Goal: Entertainment & Leisure: Consume media (video, audio)

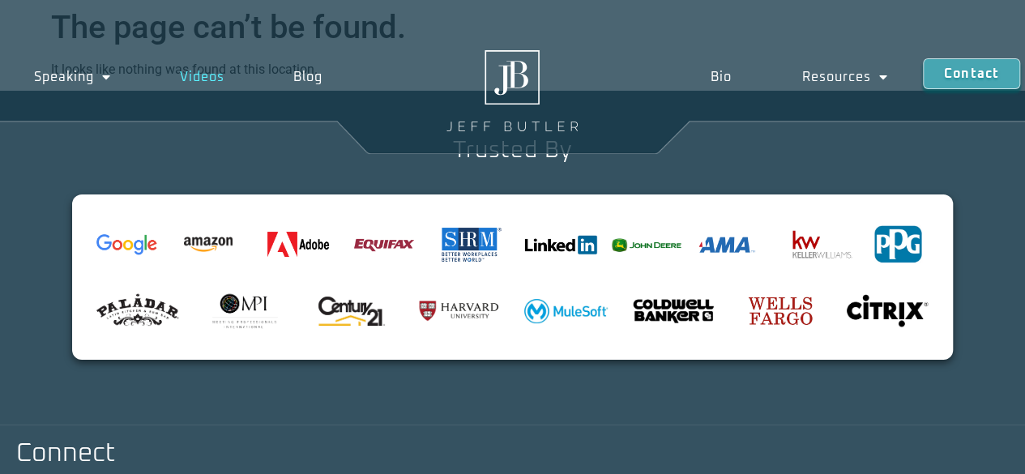
click at [211, 70] on link "Videos" at bounding box center [202, 76] width 113 height 37
click at [212, 75] on link "Videos" at bounding box center [202, 76] width 113 height 37
click at [212, 77] on link "Videos" at bounding box center [202, 76] width 113 height 37
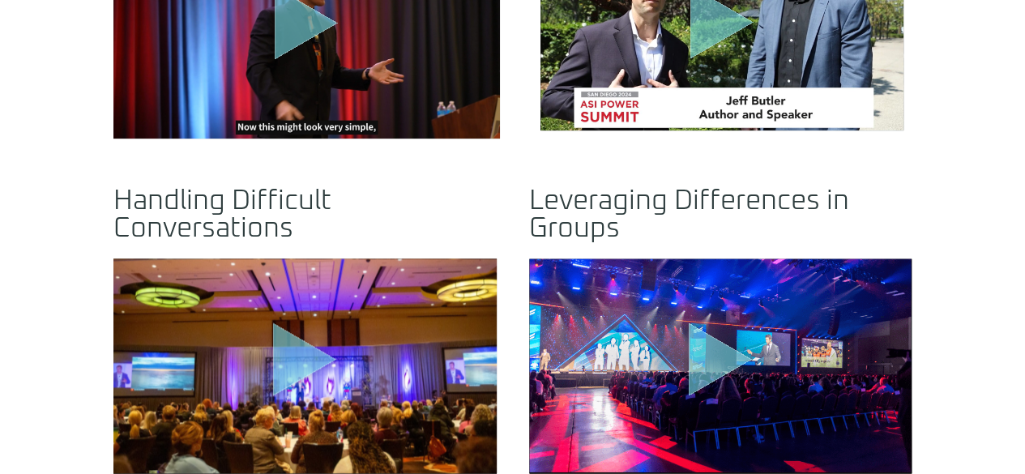
scroll to position [810, 0]
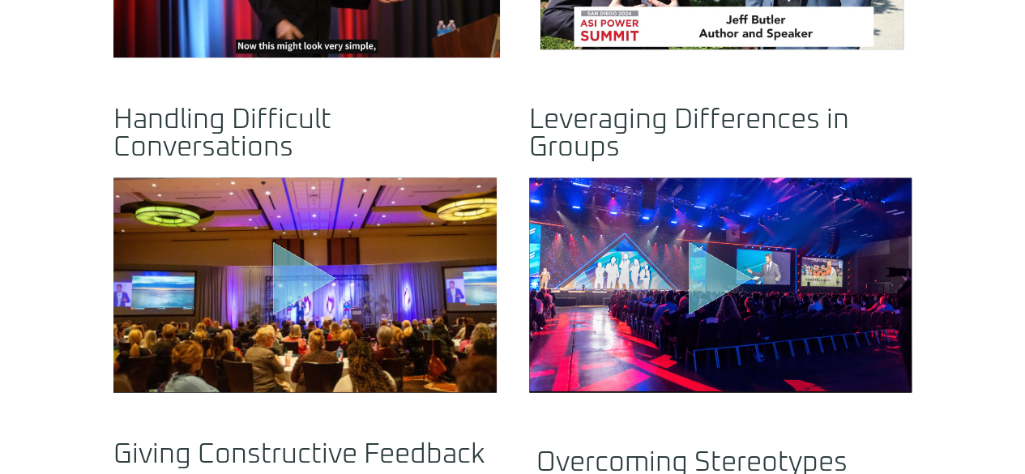
click at [300, 242] on icon "Play Video" at bounding box center [304, 278] width 63 height 73
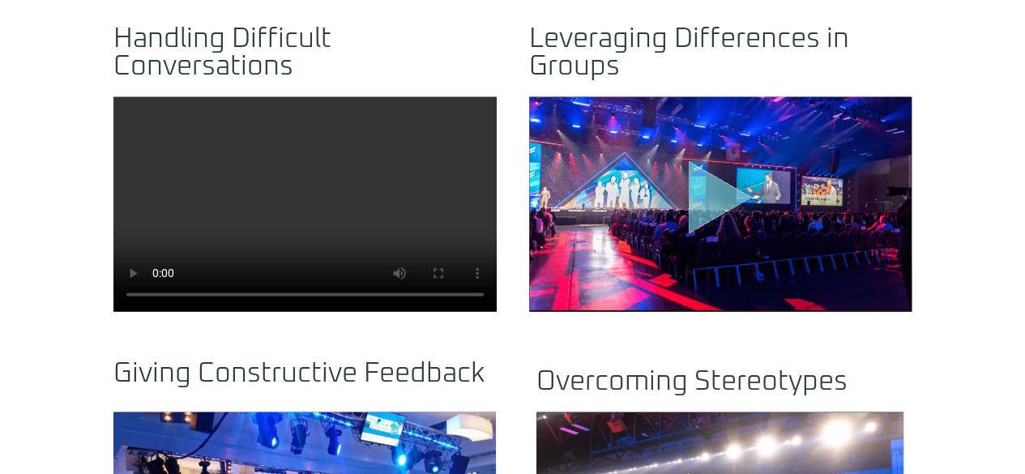
scroll to position [972, 0]
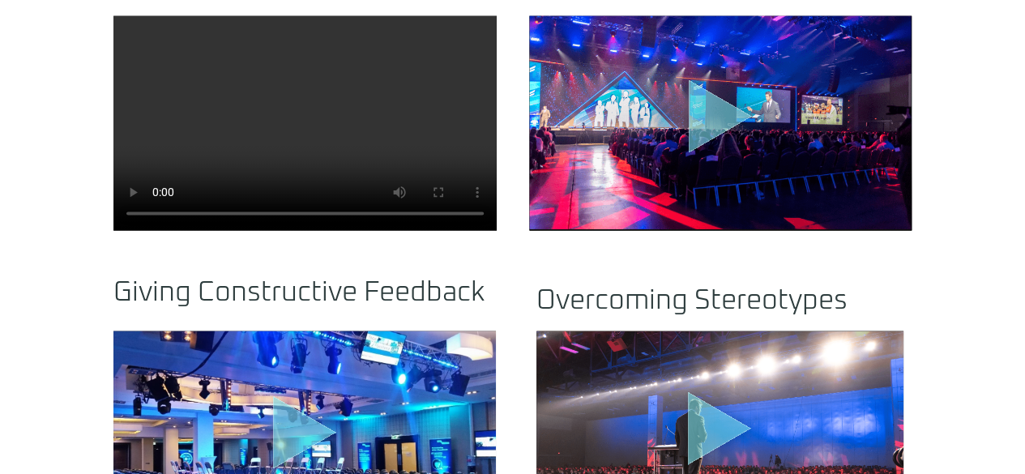
click at [713, 88] on icon "Play Video" at bounding box center [720, 116] width 63 height 73
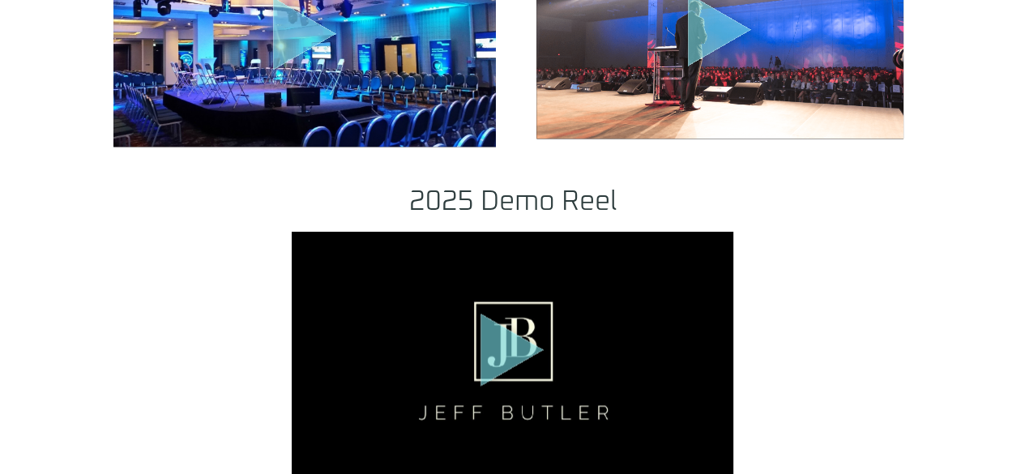
scroll to position [1621, 0]
